Goal: Complete application form

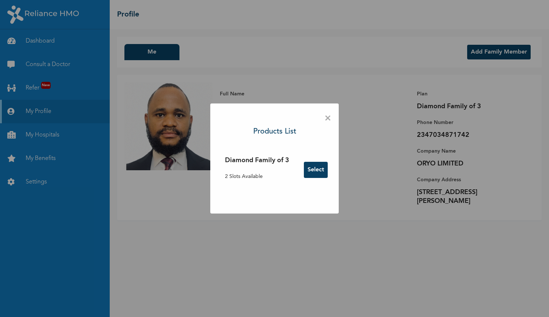
drag, startPoint x: 0, startPoint y: 0, endPoint x: 320, endPoint y: 169, distance: 361.7
click at [320, 169] on button "Select" at bounding box center [316, 170] width 24 height 16
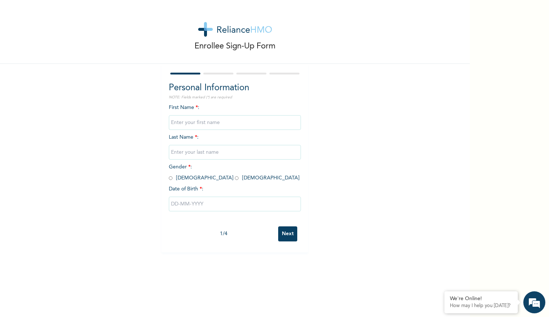
click at [235, 127] on input "text" at bounding box center [235, 122] width 132 height 15
click at [250, 76] on form "Personal Information NOTE: Fields marked (*) are required First Name * : Last N…" at bounding box center [235, 158] width 132 height 174
click at [251, 75] on div at bounding box center [235, 73] width 132 height 5
click at [291, 236] on input "Next" at bounding box center [287, 233] width 19 height 15
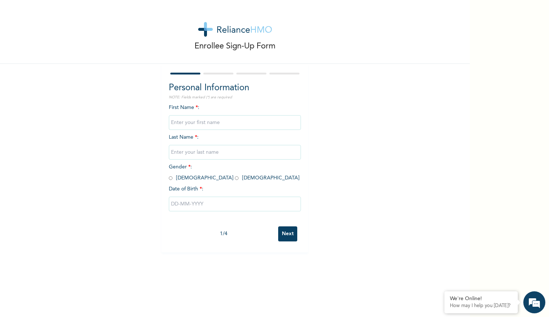
click at [291, 236] on input "Next" at bounding box center [287, 233] width 19 height 15
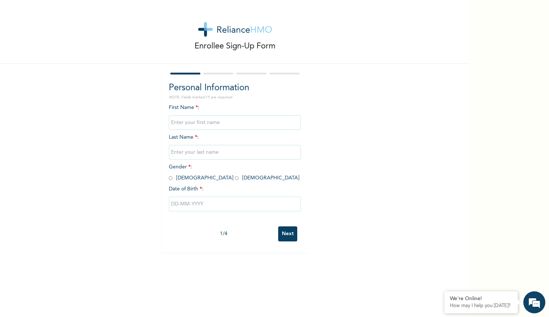
click at [291, 236] on input "Next" at bounding box center [287, 233] width 19 height 15
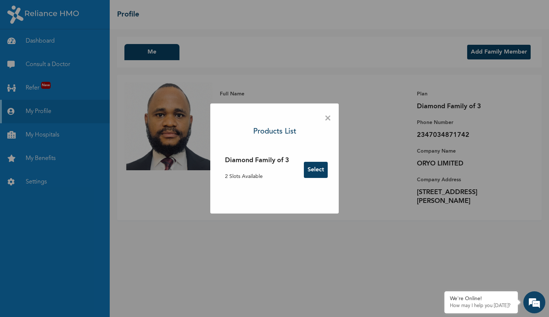
click at [329, 114] on span "×" at bounding box center [327, 118] width 7 height 15
